Goal: Task Accomplishment & Management: Manage account settings

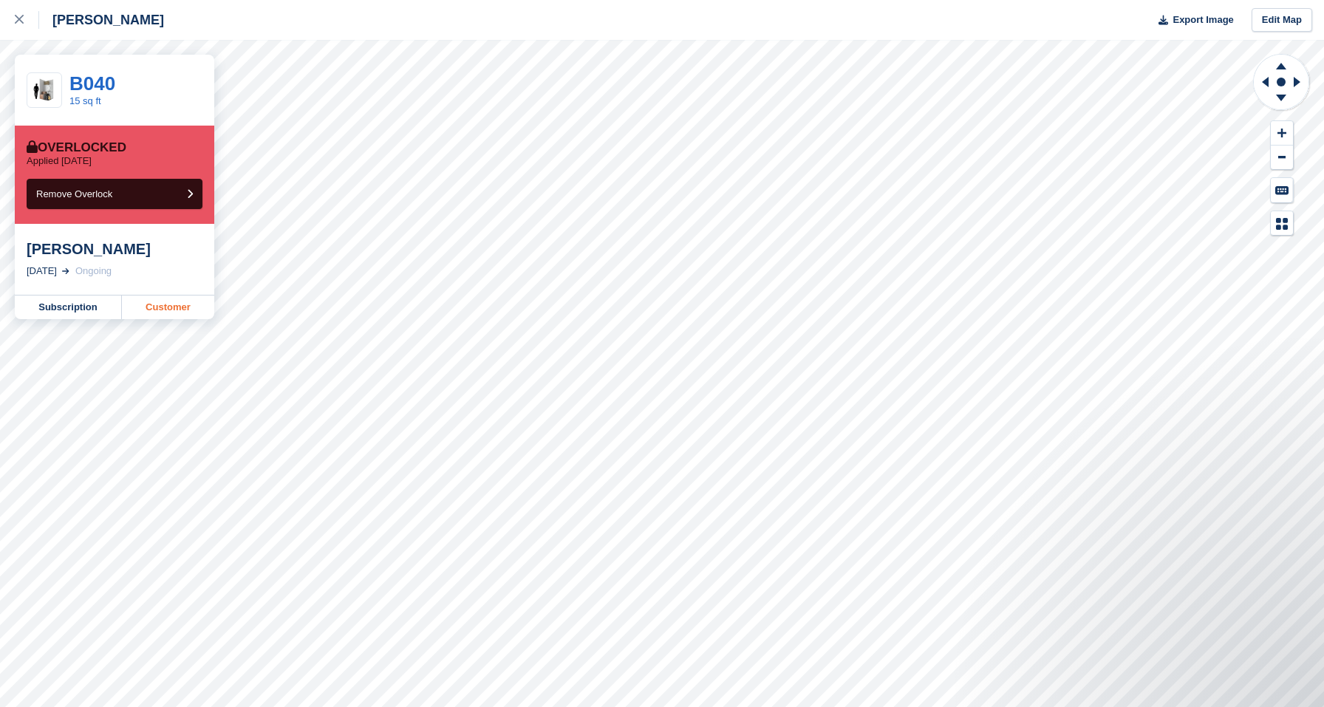
click at [157, 304] on link "Customer" at bounding box center [168, 307] width 92 height 24
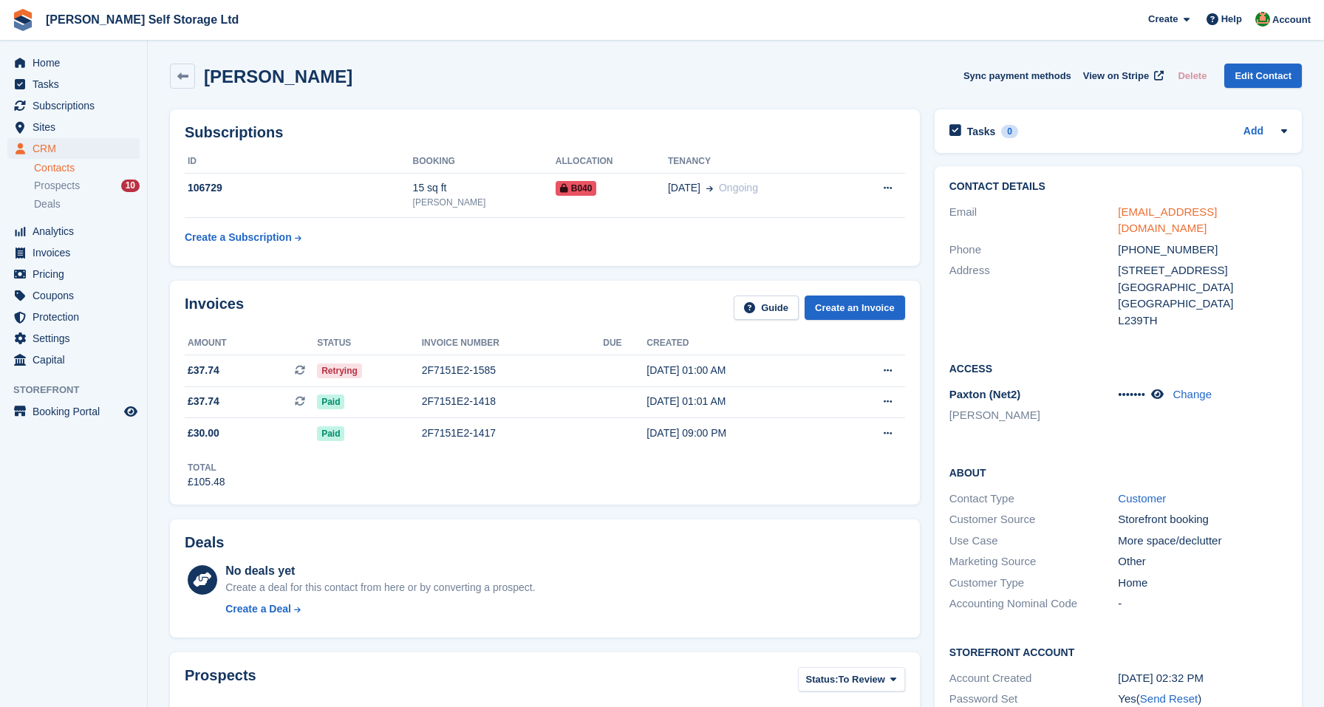
click at [1179, 210] on link "hwb98x@gmail.com" at bounding box center [1167, 220] width 99 height 30
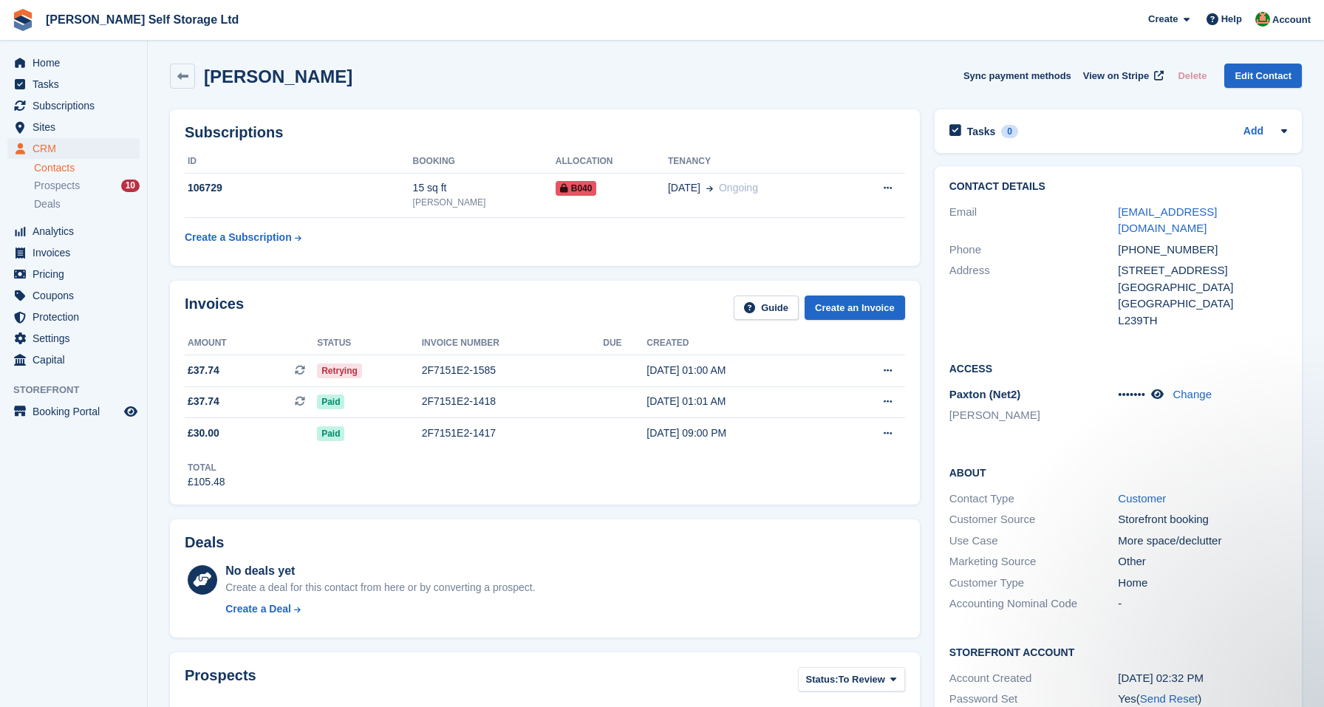
click at [169, 457] on div "Invoices Guide Create an Invoice Amount Status Invoice number Due Created £37.7…" at bounding box center [545, 392] width 765 height 238
click at [50, 64] on span "Home" at bounding box center [77, 62] width 89 height 21
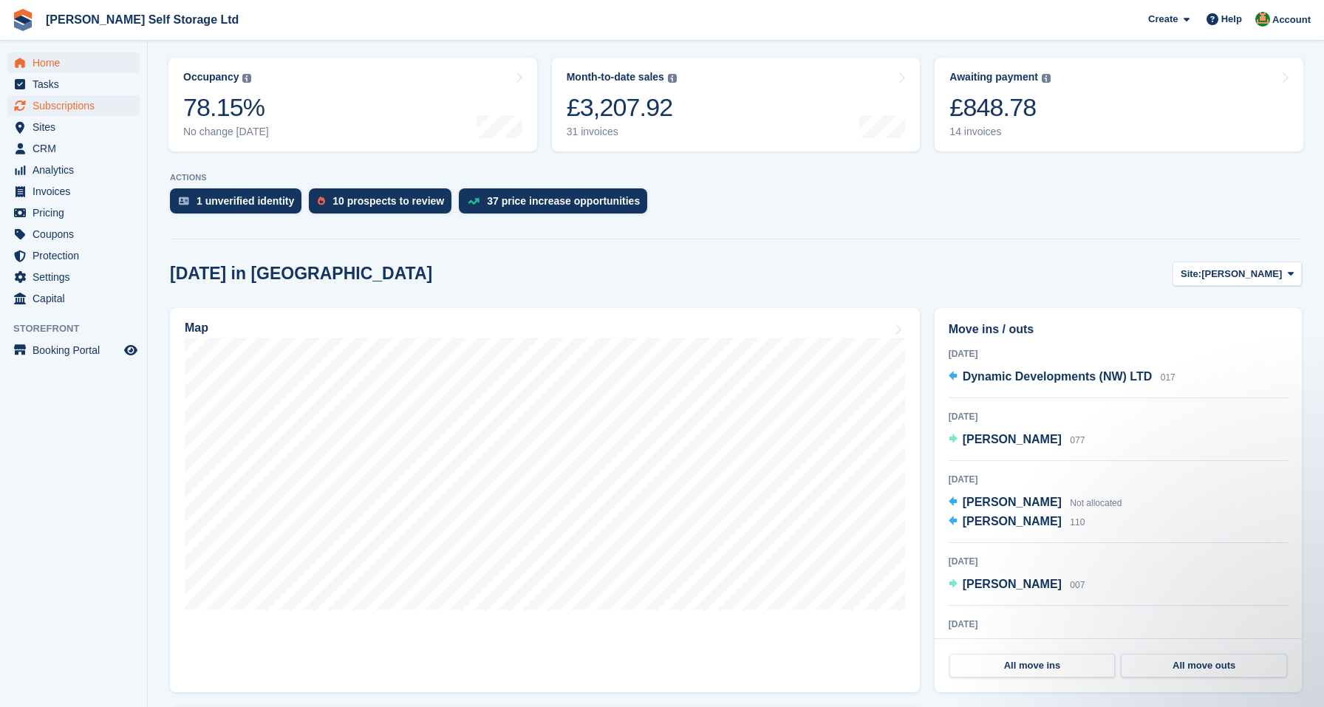
click at [46, 103] on span "Subscriptions" at bounding box center [77, 105] width 89 height 21
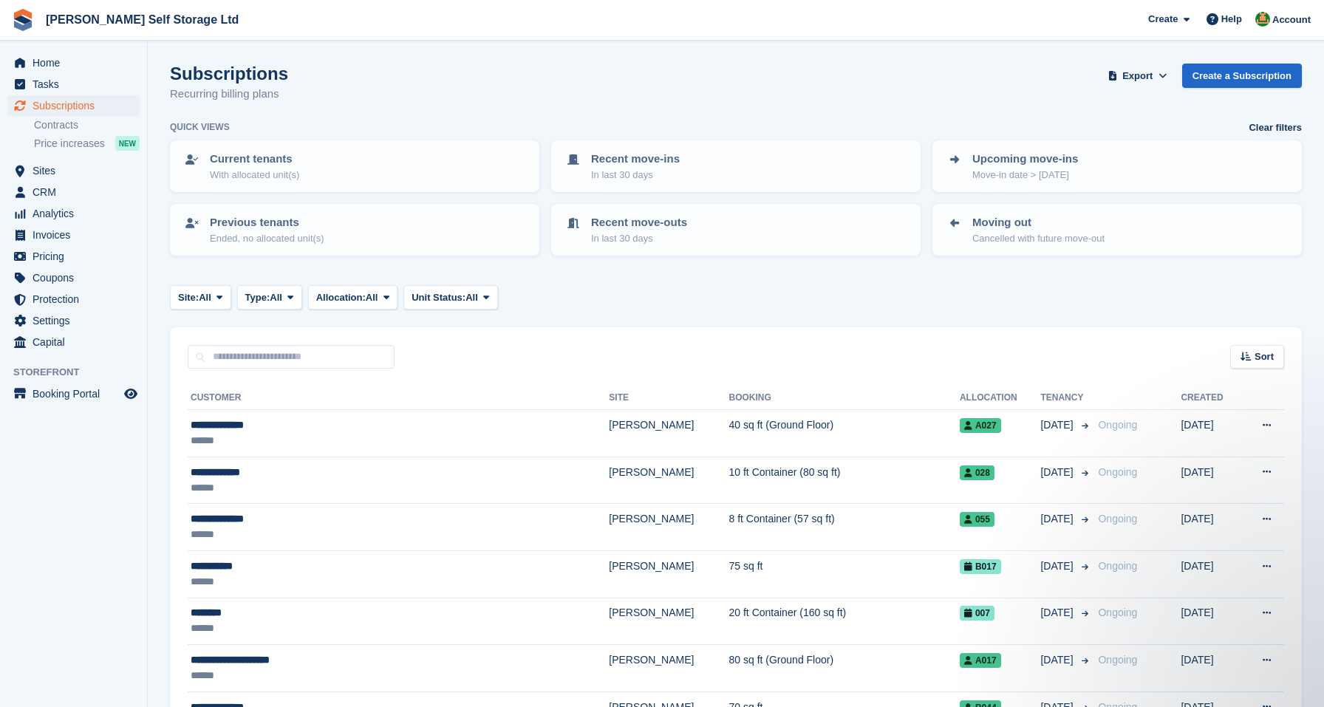
click at [570, 295] on div "Site: All All Crosby Clock Tower Park Type: All All Upcoming Previous Active En…" at bounding box center [736, 297] width 1132 height 24
click at [256, 362] on input "text" at bounding box center [291, 357] width 207 height 24
type input "****"
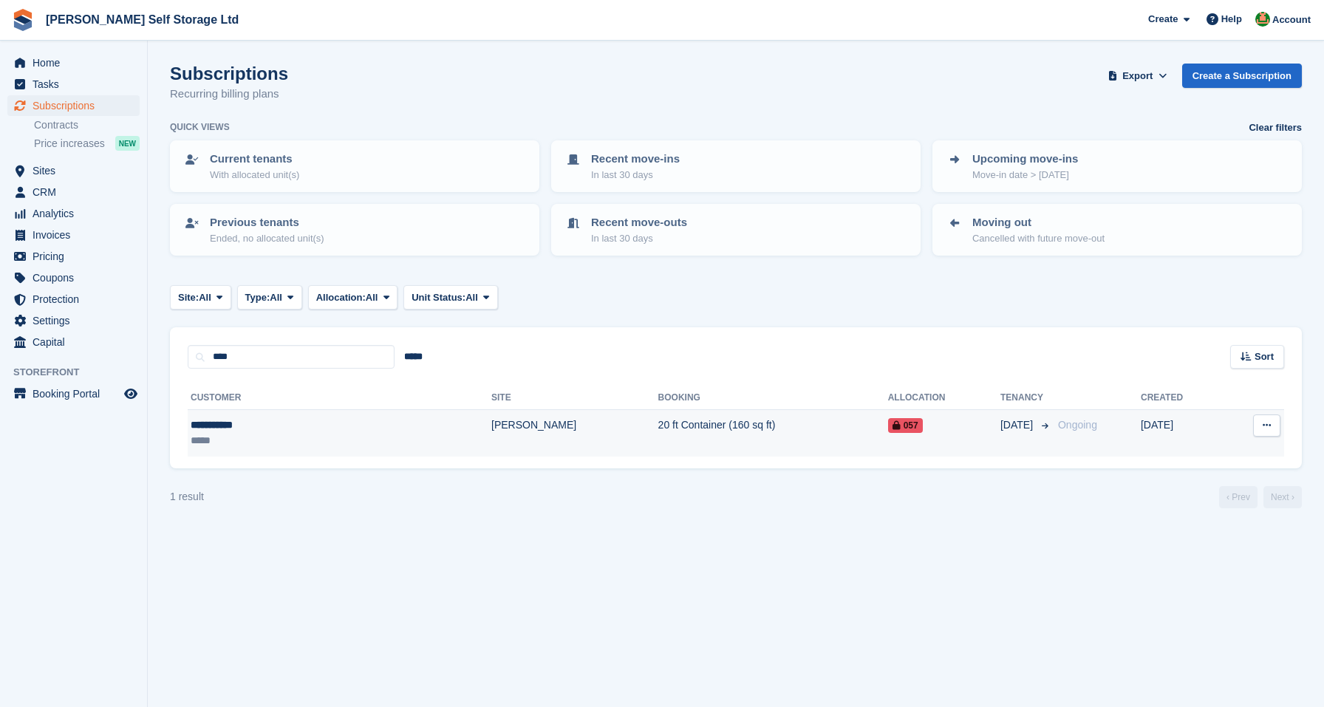
click at [491, 442] on td "[PERSON_NAME]" at bounding box center [574, 433] width 167 height 47
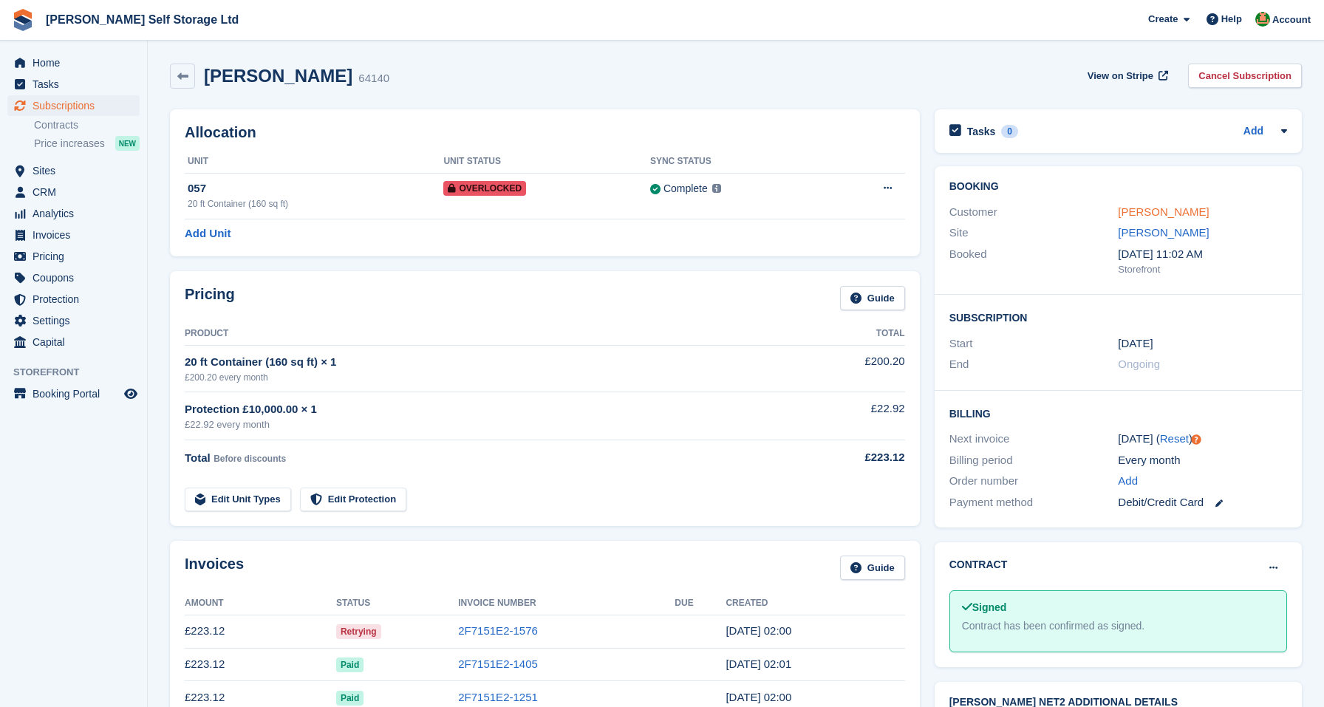
click at [1149, 216] on link "Sian wright" at bounding box center [1163, 211] width 91 height 13
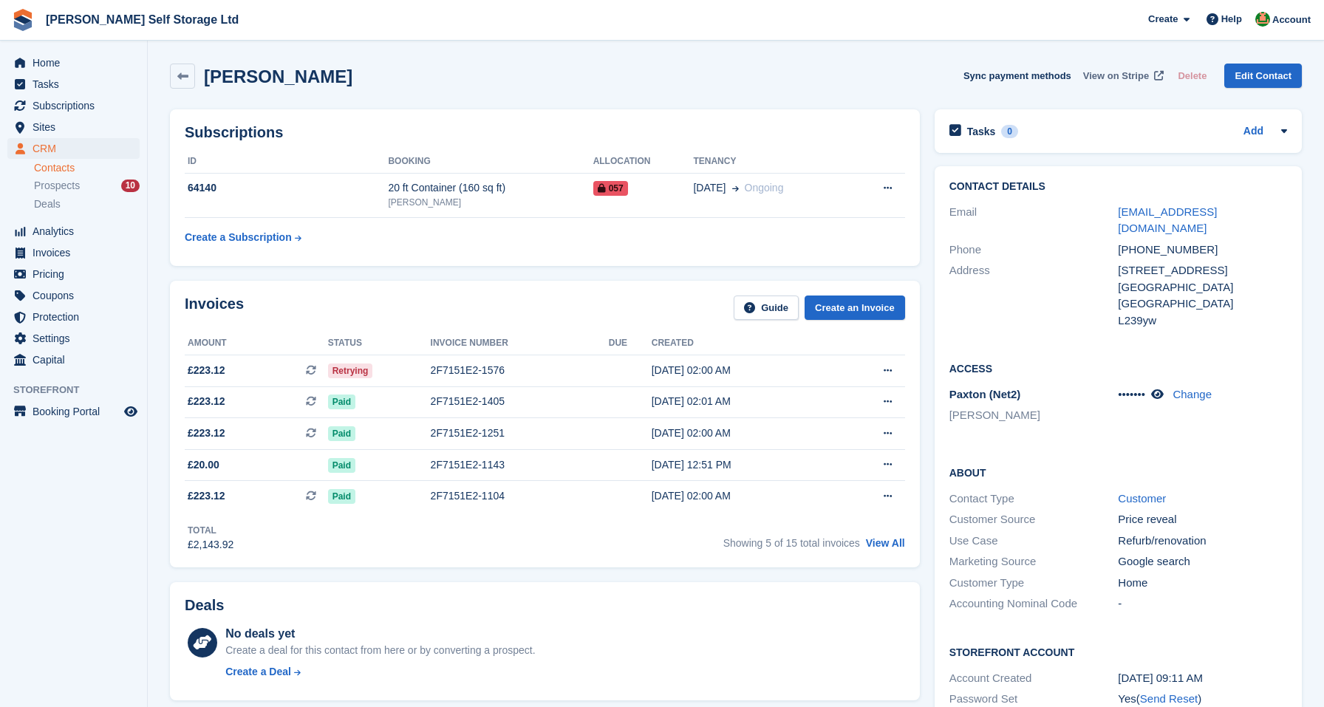
click at [1122, 73] on span "View on Stripe" at bounding box center [1116, 76] width 66 height 15
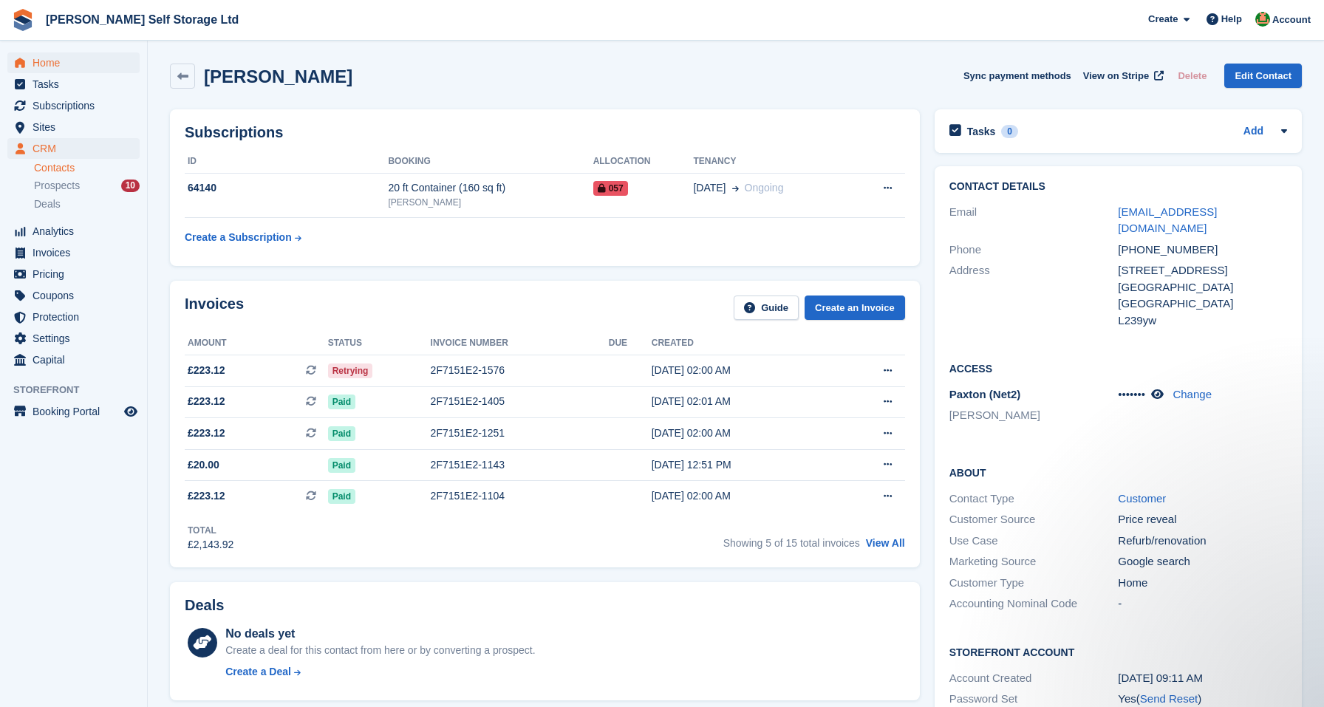
click at [42, 53] on span "Home" at bounding box center [77, 62] width 89 height 21
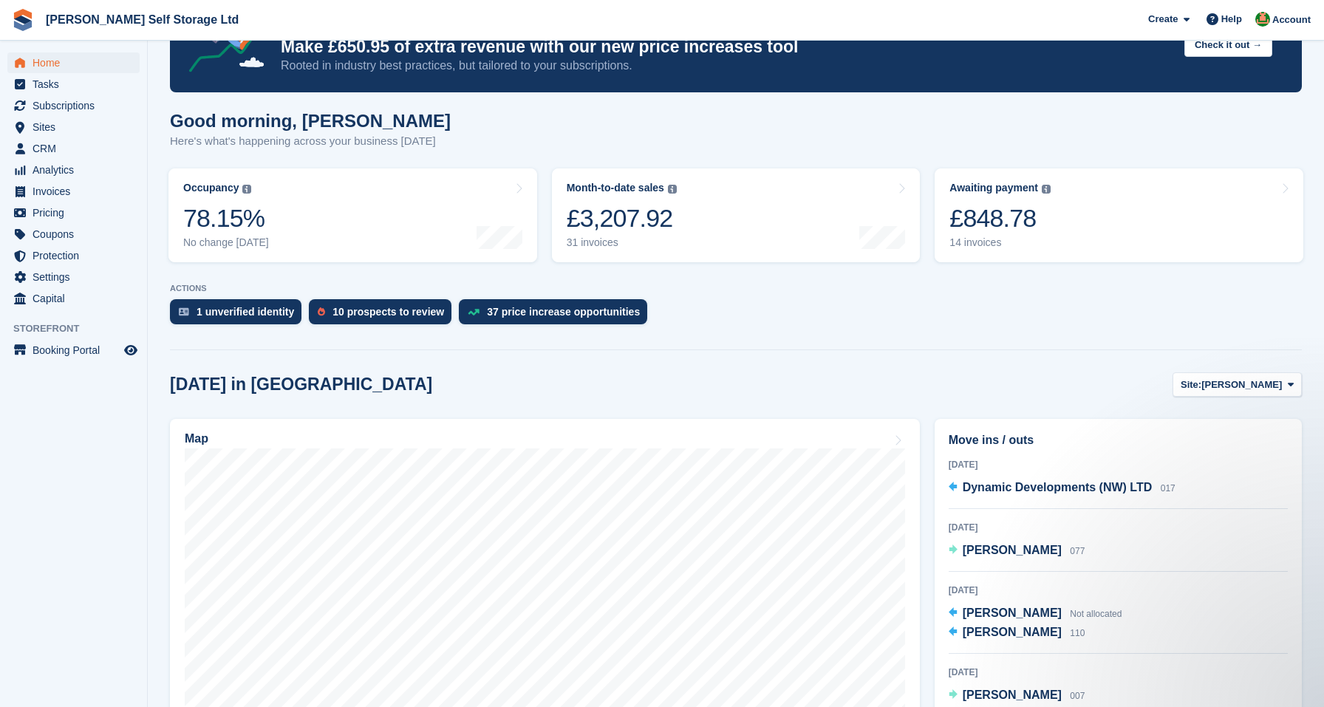
scroll to position [213, 0]
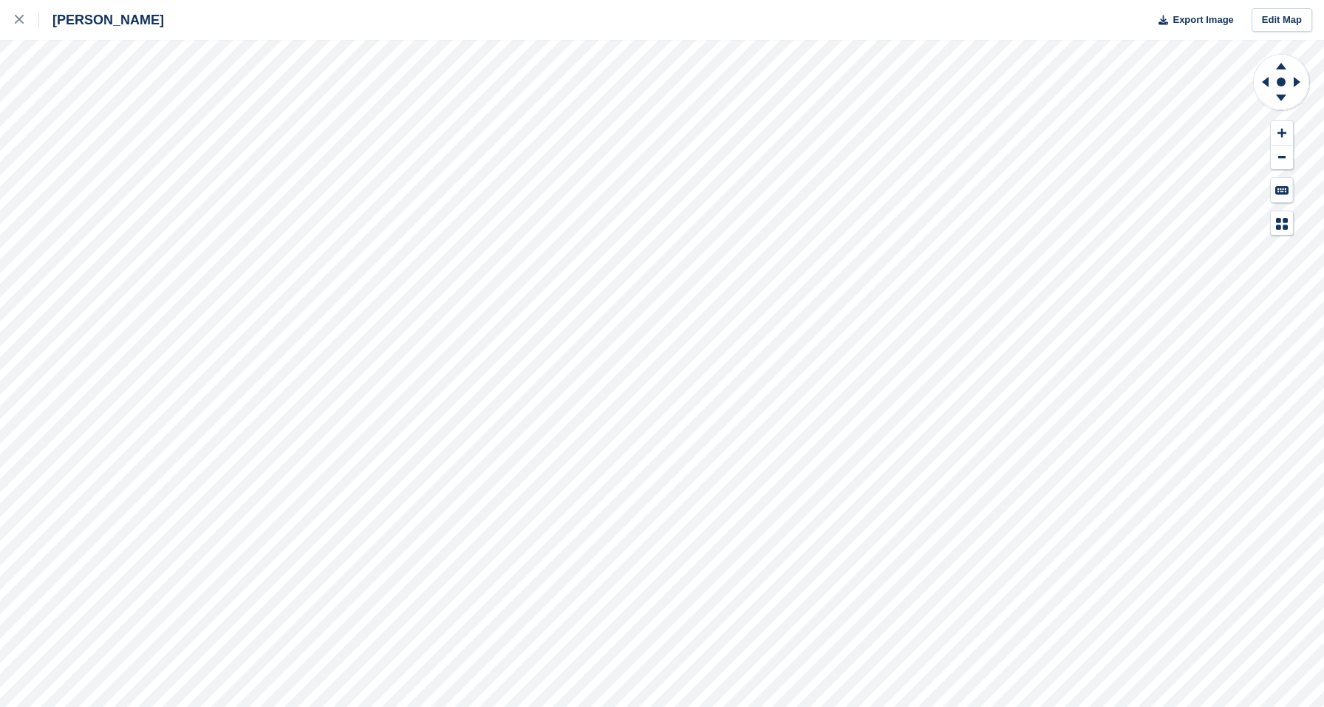
click at [39, 250] on div "[PERSON_NAME] Export Image Edit Map" at bounding box center [662, 353] width 1324 height 707
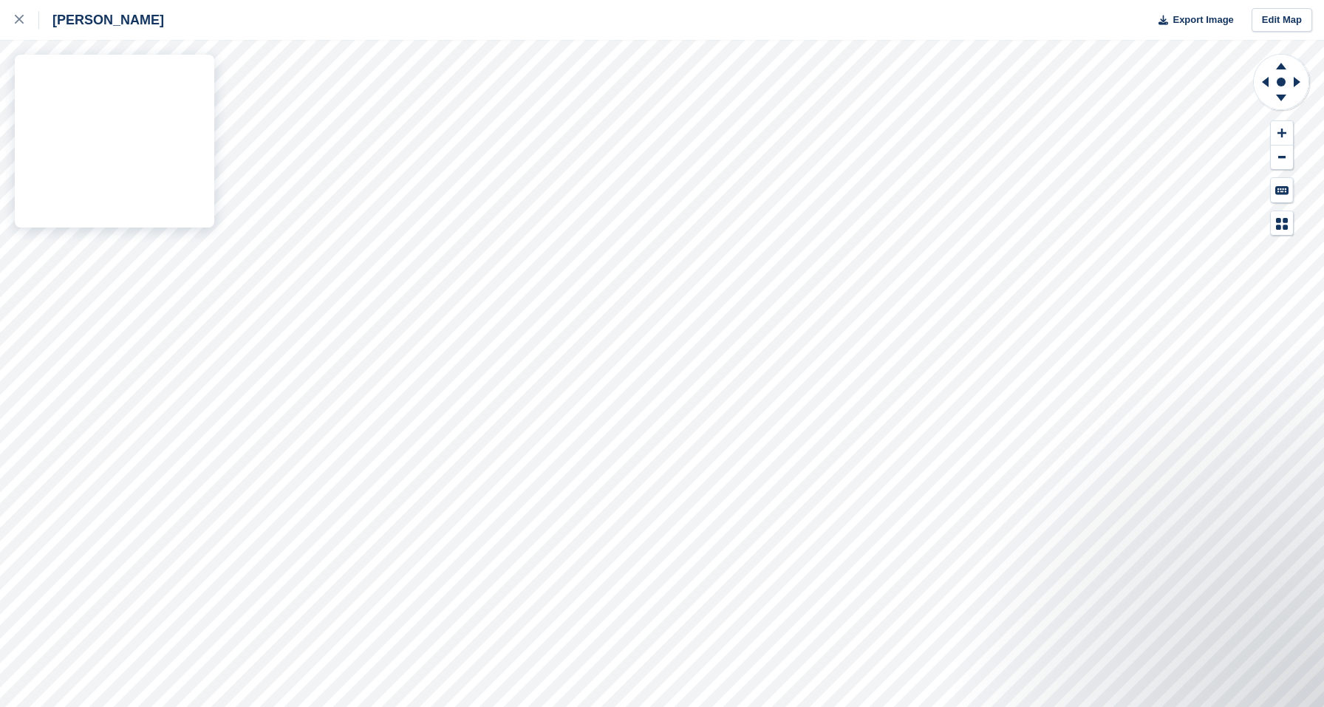
click at [23, 253] on div "[PERSON_NAME] Export Image Edit Map" at bounding box center [662, 353] width 1324 height 707
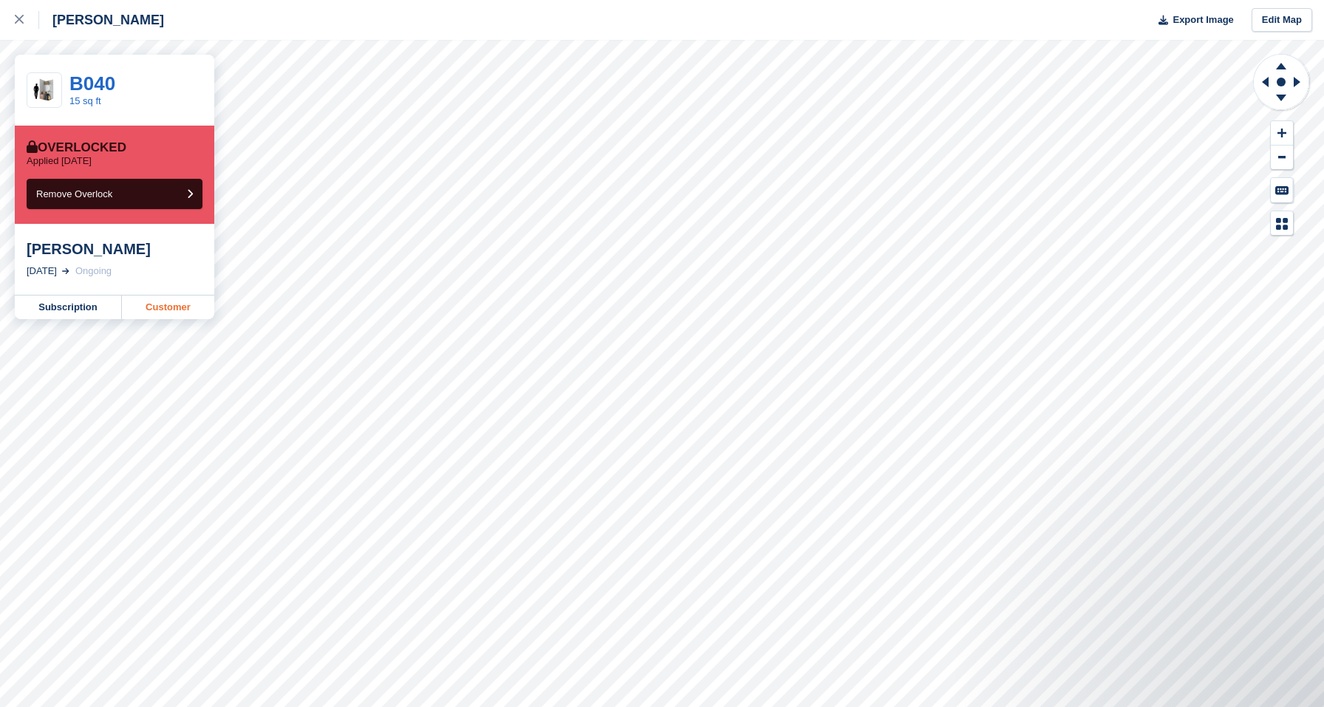
click at [139, 301] on link "Customer" at bounding box center [168, 307] width 92 height 24
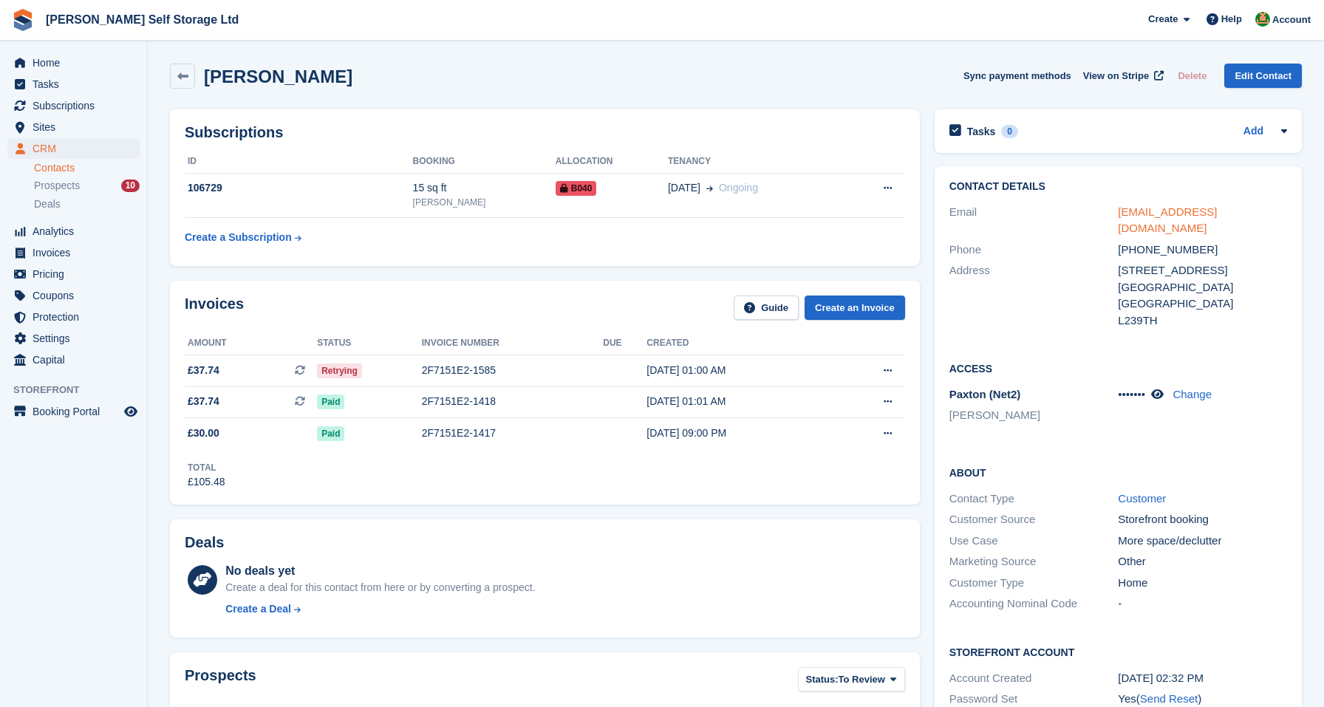
click at [1177, 210] on link "[EMAIL_ADDRESS][DOMAIN_NAME]" at bounding box center [1167, 220] width 99 height 30
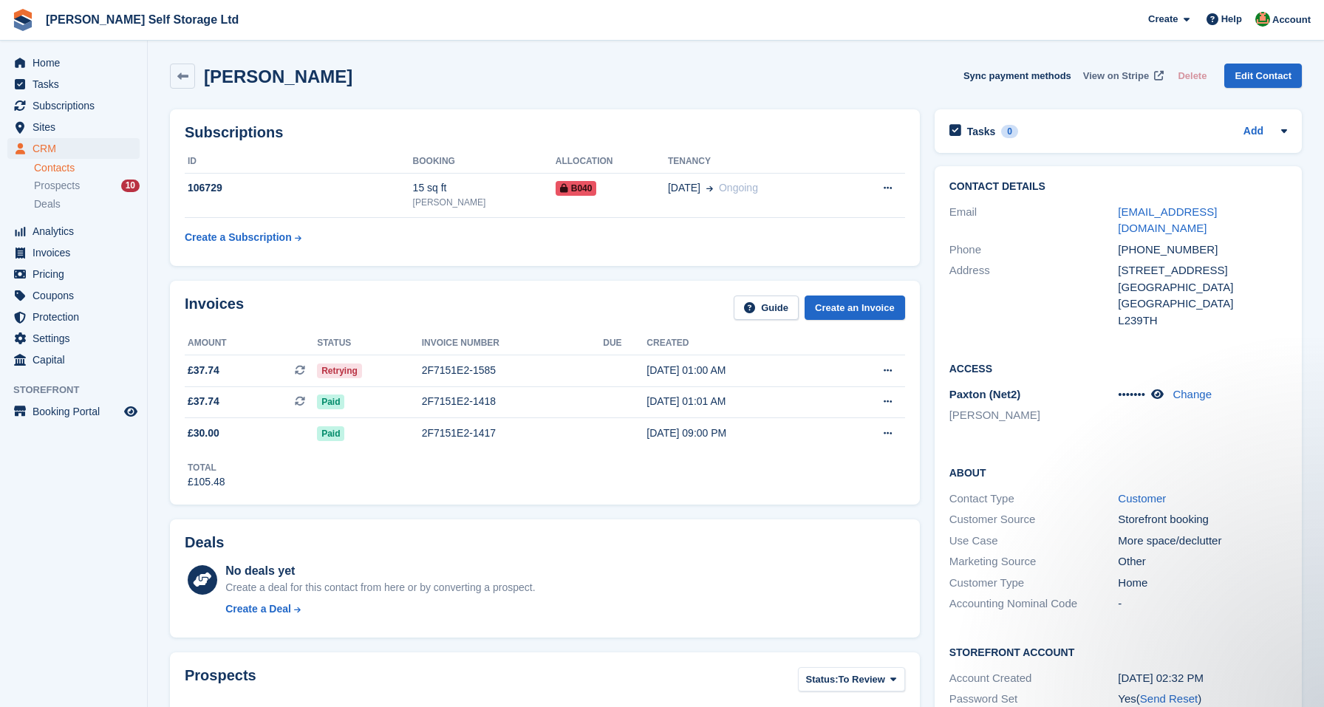
click at [1094, 72] on span "View on Stripe" at bounding box center [1116, 76] width 66 height 15
